Goal: Book appointment/travel/reservation

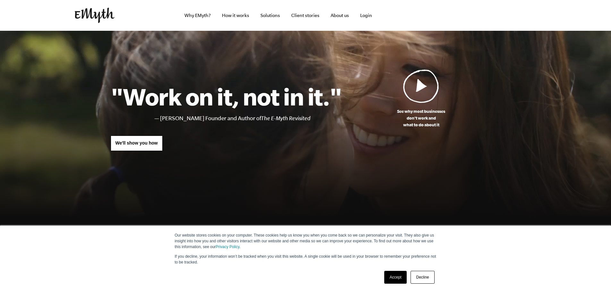
click at [396, 277] on link "Accept" at bounding box center [395, 277] width 23 height 13
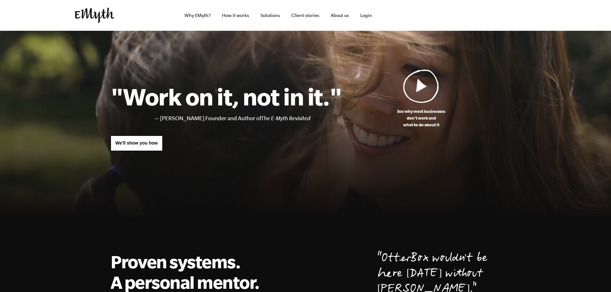
click at [425, 93] on img at bounding box center [421, 86] width 36 height 34
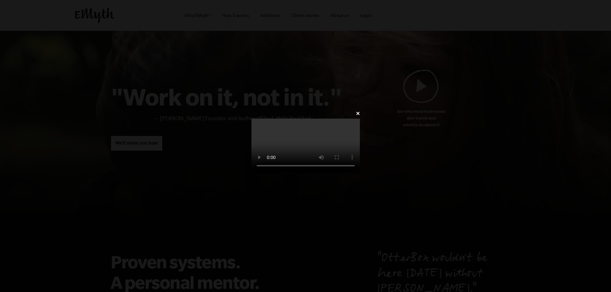
click at [360, 119] on video at bounding box center [306, 146] width 108 height 54
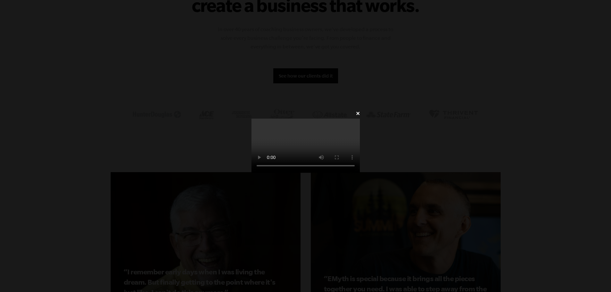
scroll to position [558, 0]
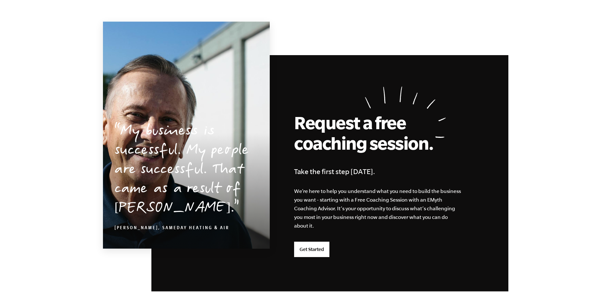
scroll to position [1489, 0]
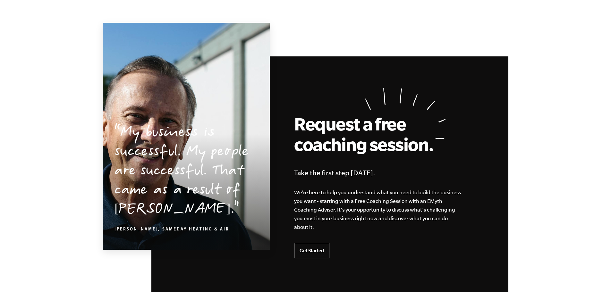
click at [320, 247] on link "Get Started" at bounding box center [311, 250] width 35 height 15
